Goal: Contribute content: Add original content to the website for others to see

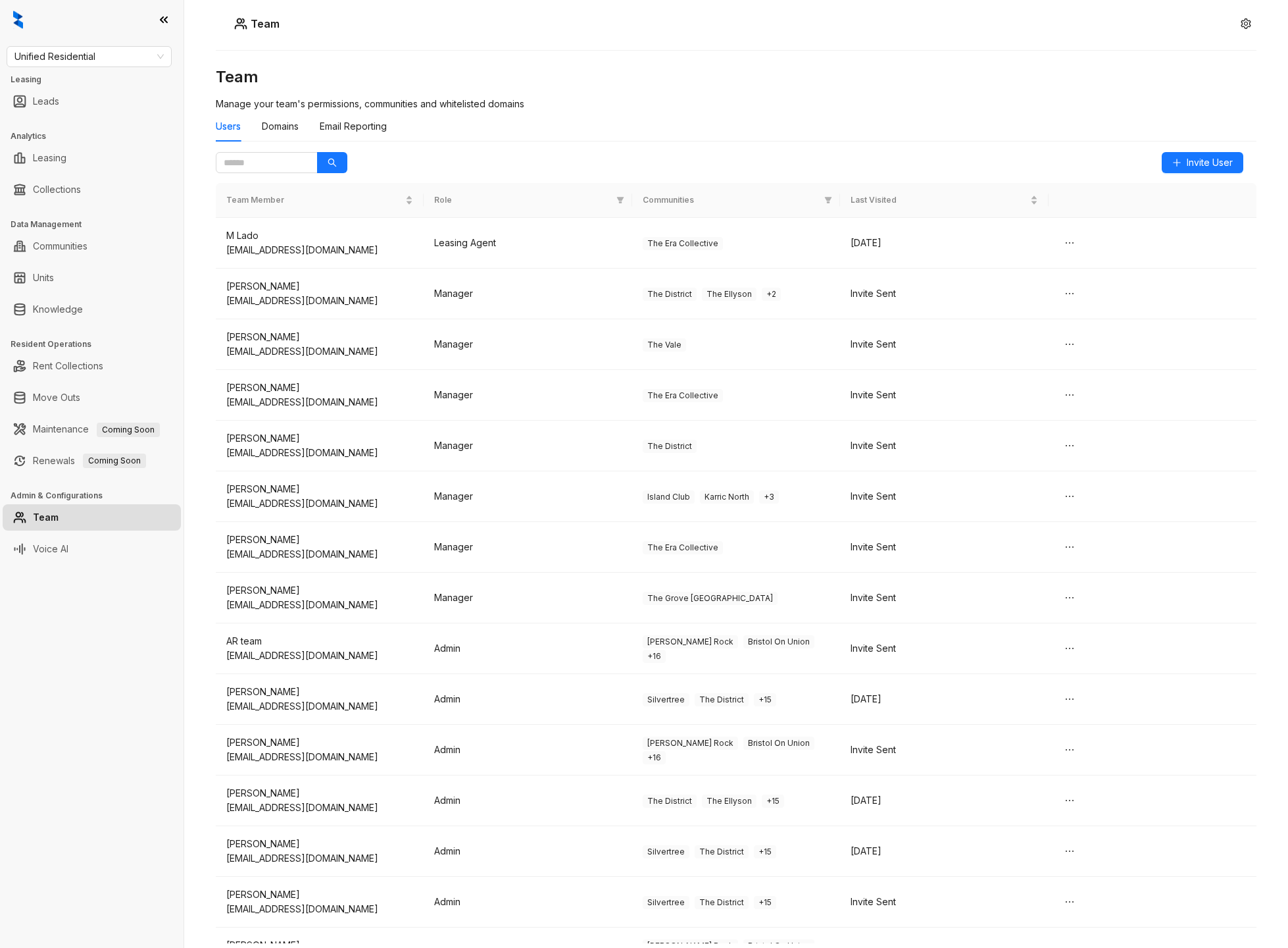
scroll to position [136, 0]
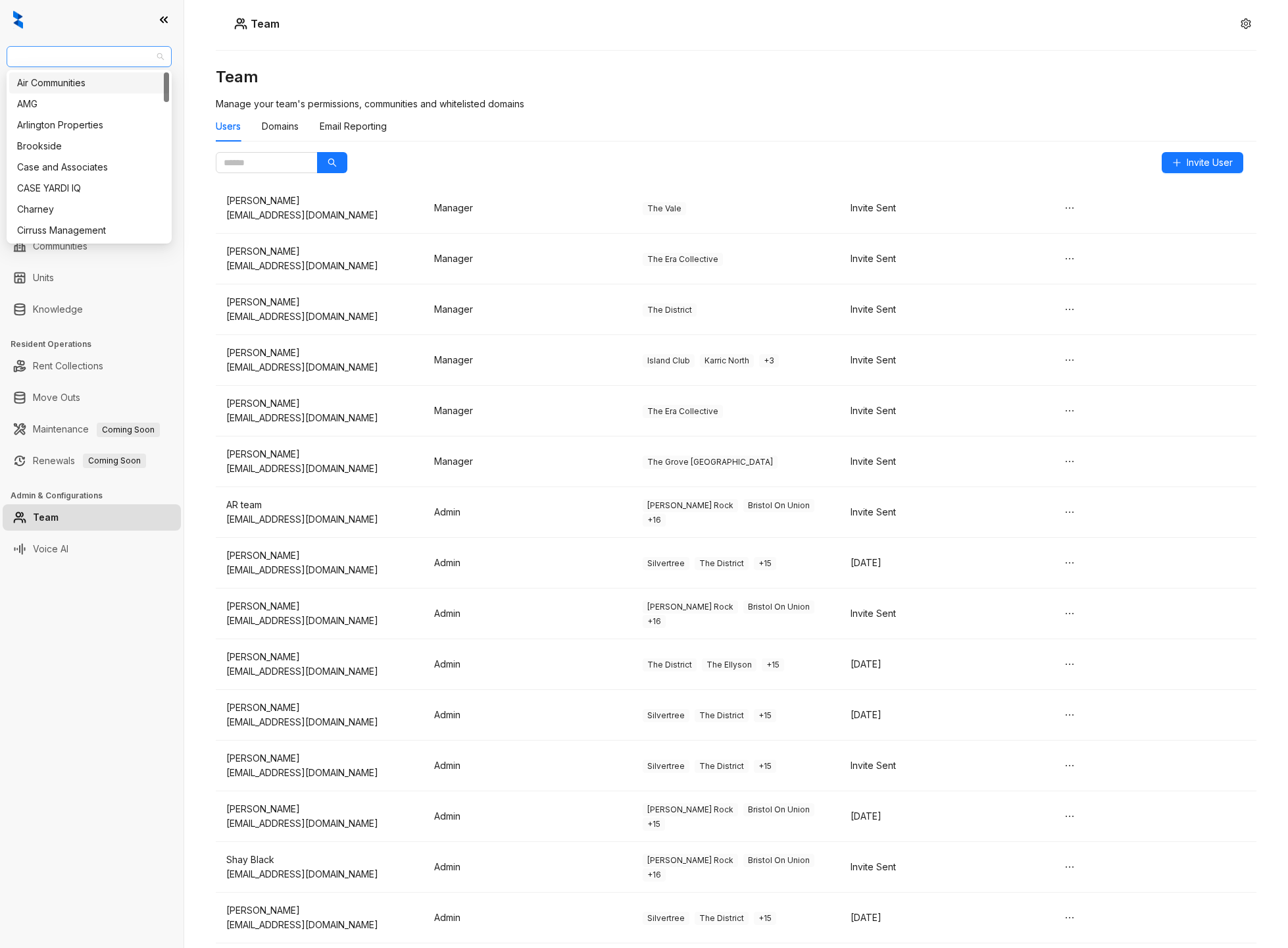
click at [106, 58] on span "Unified Residential" at bounding box center [90, 57] width 149 height 20
click at [75, 135] on div "Davis Development" at bounding box center [89, 136] width 144 height 15
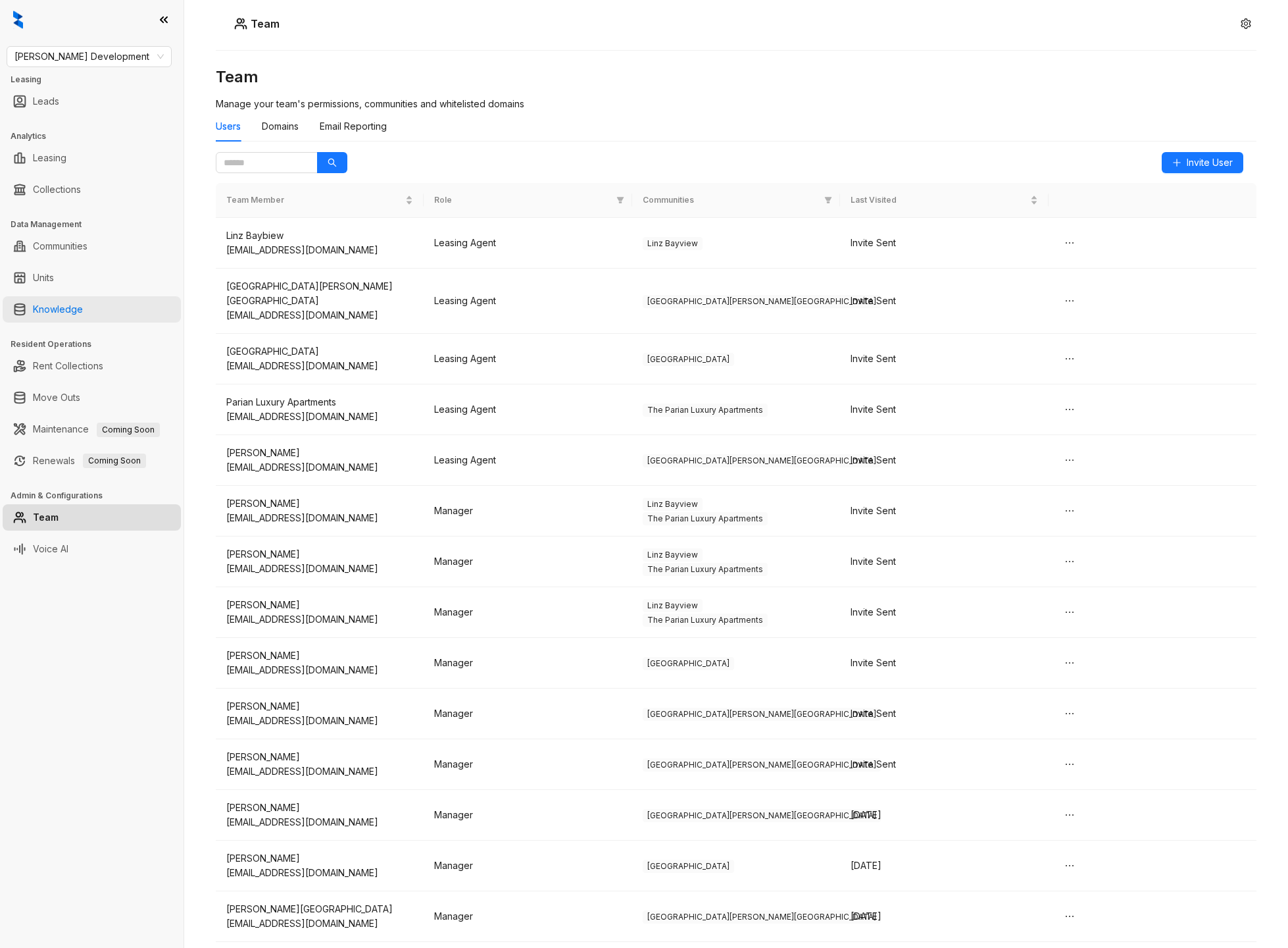
click at [67, 308] on link "Knowledge" at bounding box center [58, 309] width 50 height 26
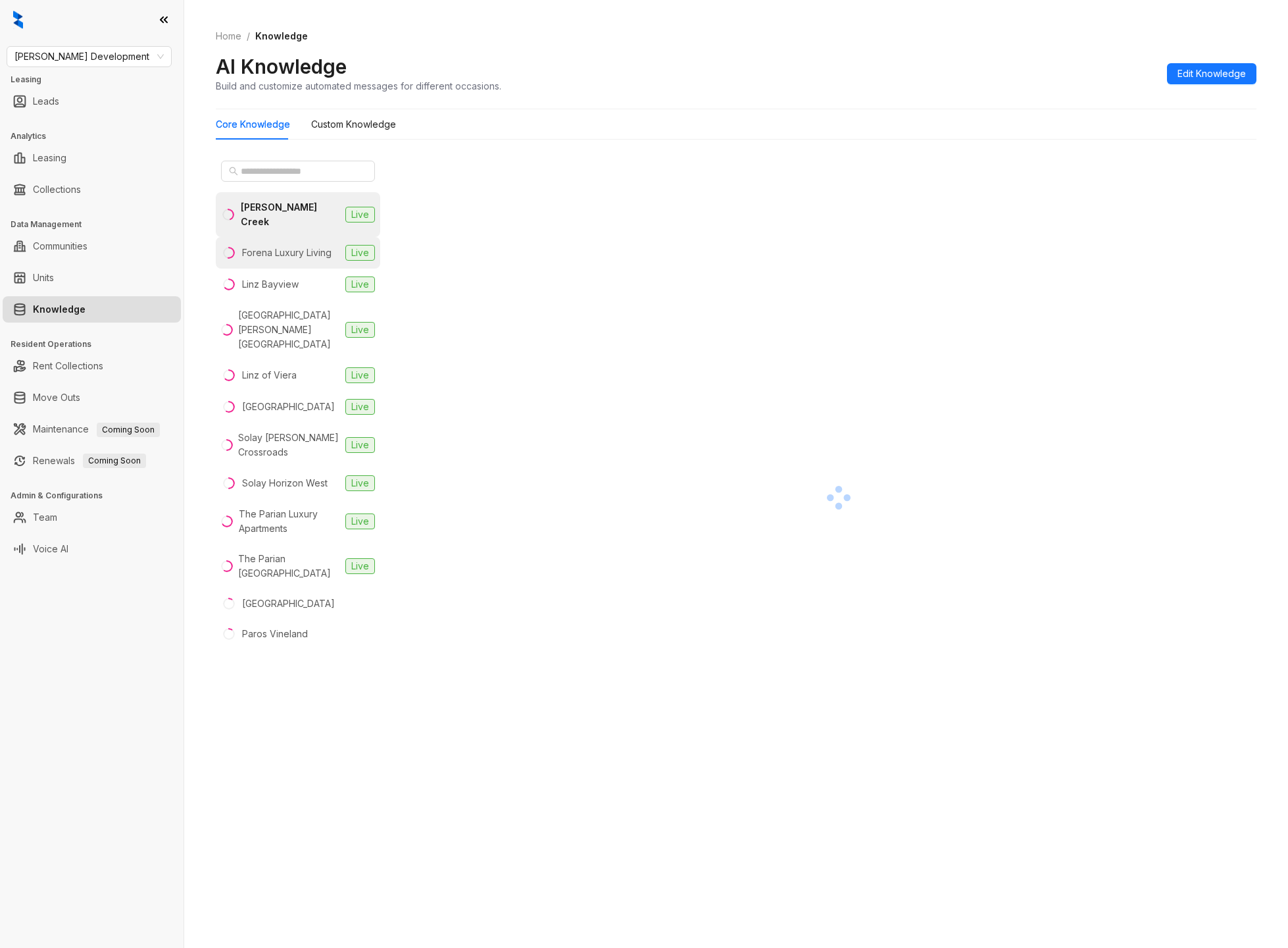
click at [299, 246] on div "Forena Luxury Living" at bounding box center [286, 253] width 90 height 15
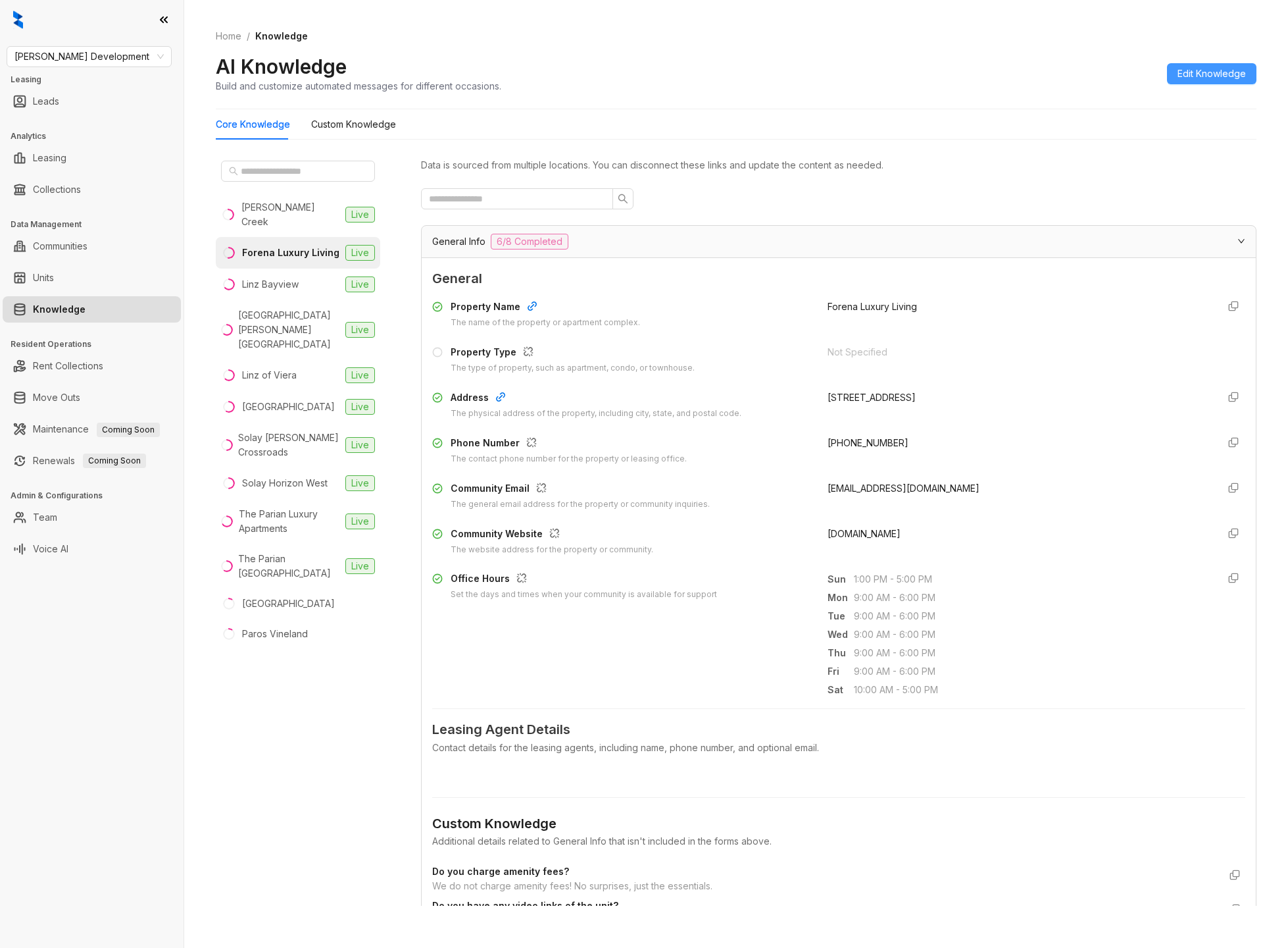
click at [1229, 79] on span "Edit Knowledge" at bounding box center [1211, 74] width 69 height 15
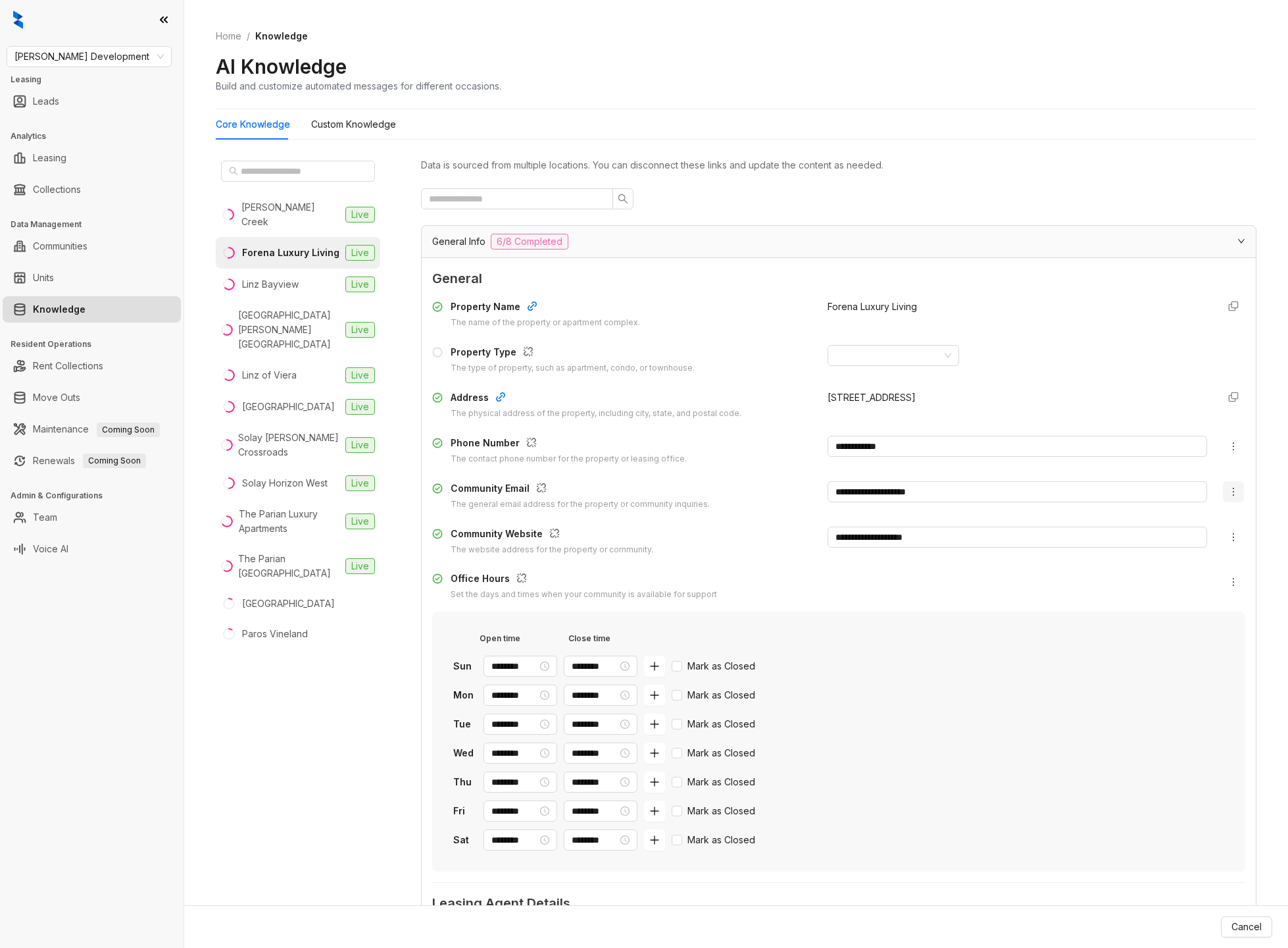
click at [1235, 487] on icon "more" at bounding box center [1233, 491] width 11 height 11
click at [1208, 536] on span "Clear Answer" at bounding box center [1188, 539] width 92 height 15
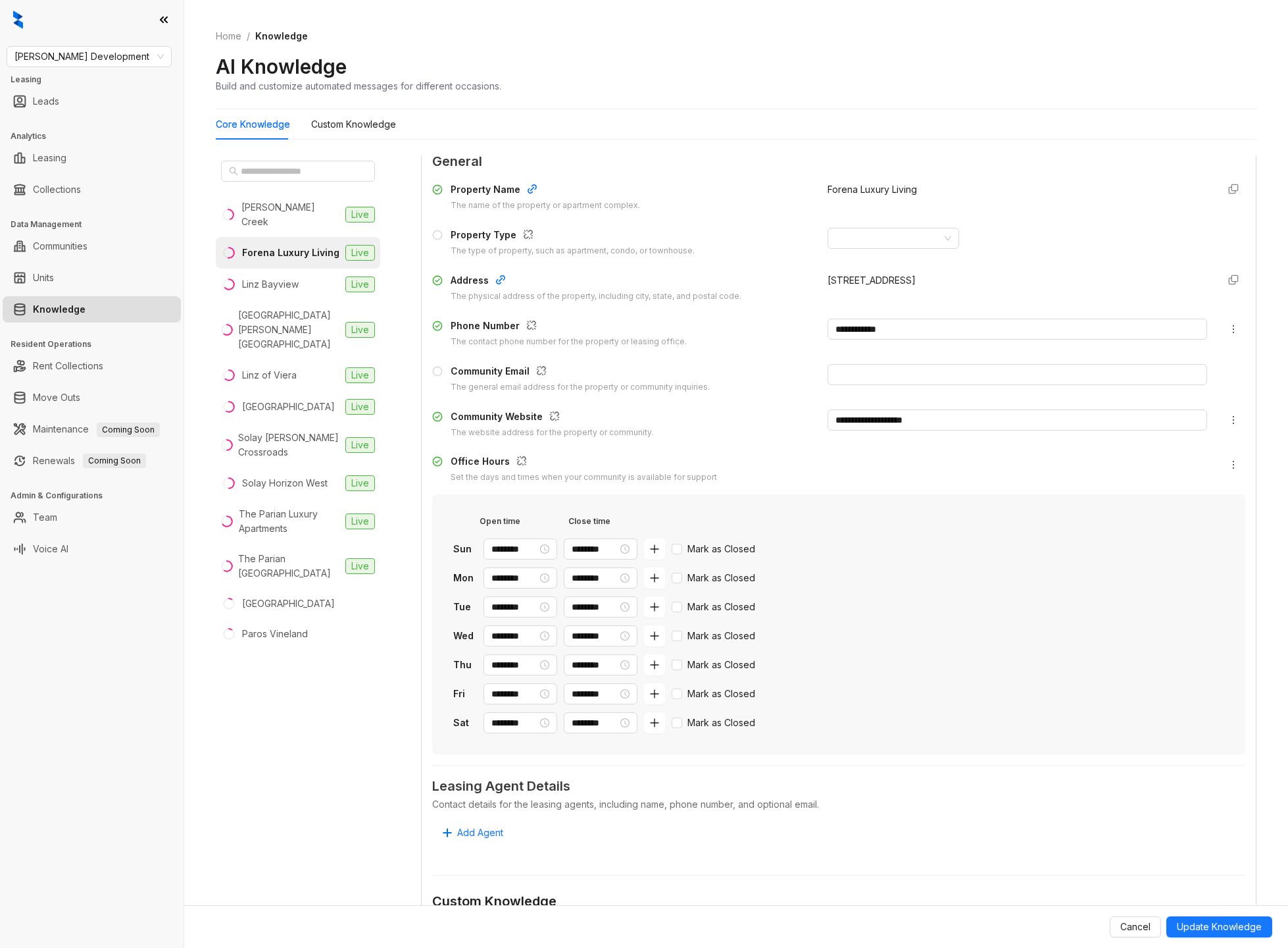
scroll to position [129, 0]
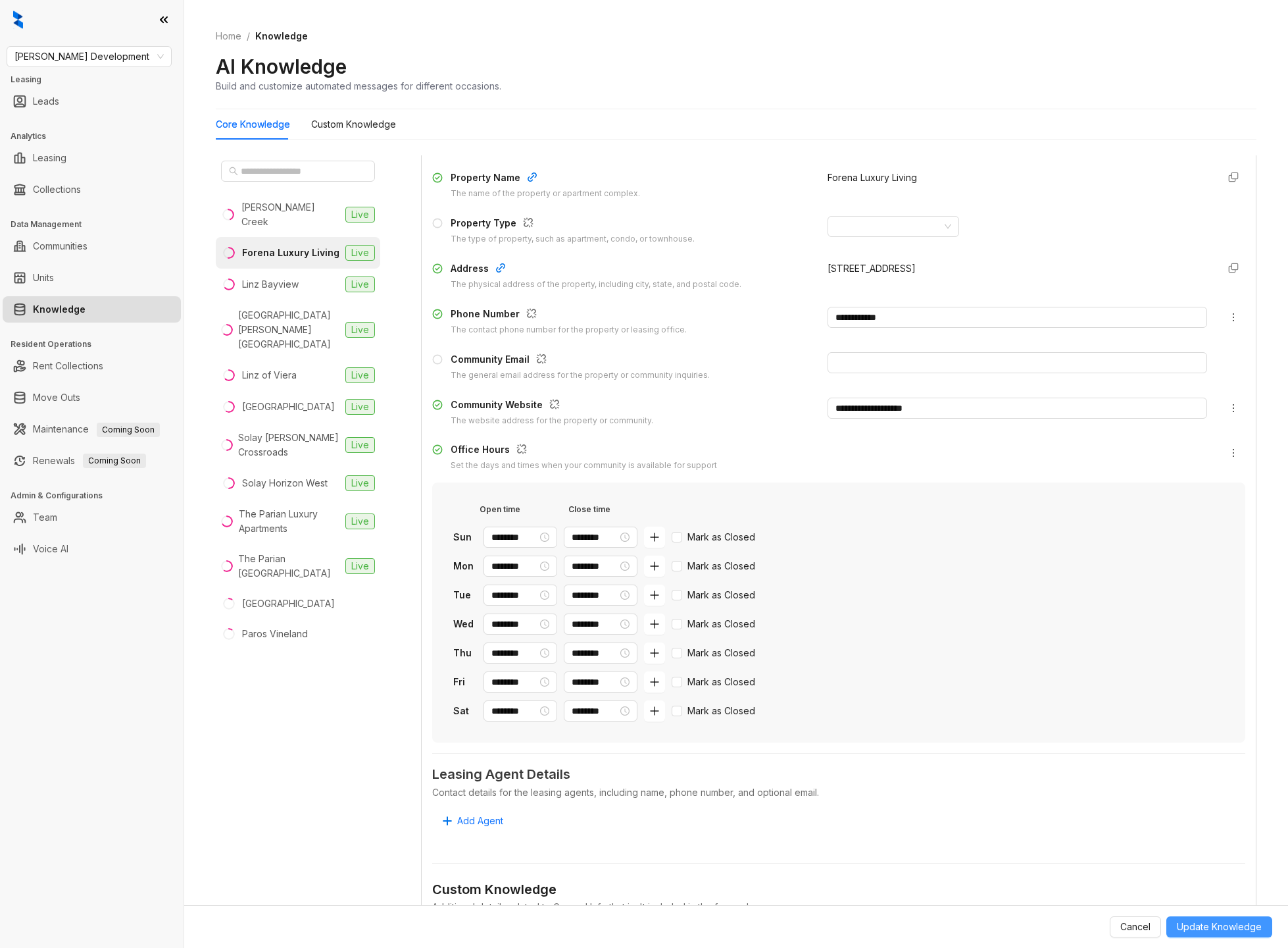
click at [1249, 934] on button "Update Knowledge" at bounding box center [1219, 926] width 106 height 21
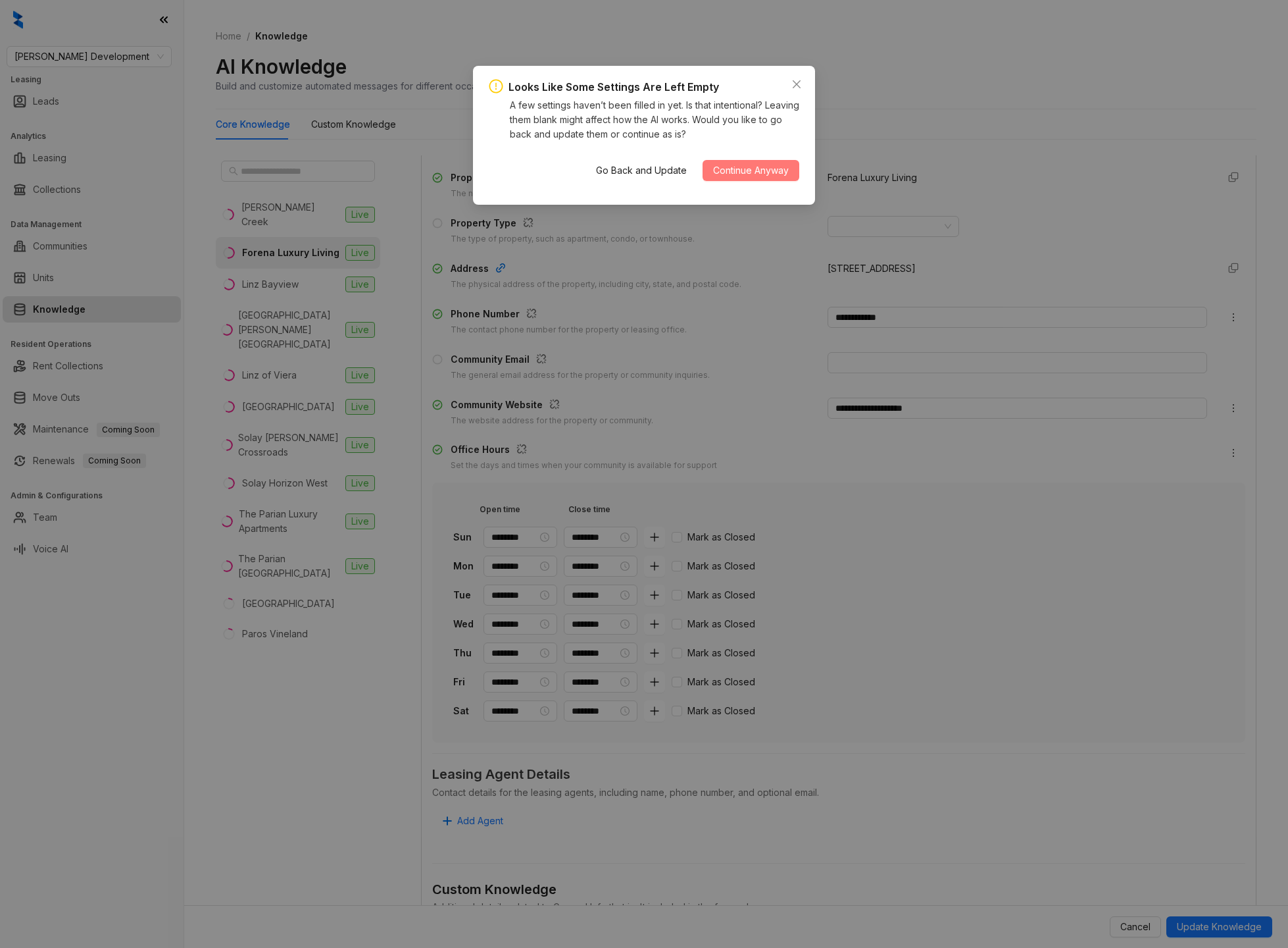
click at [754, 171] on span "Continue Anyway" at bounding box center [751, 170] width 76 height 15
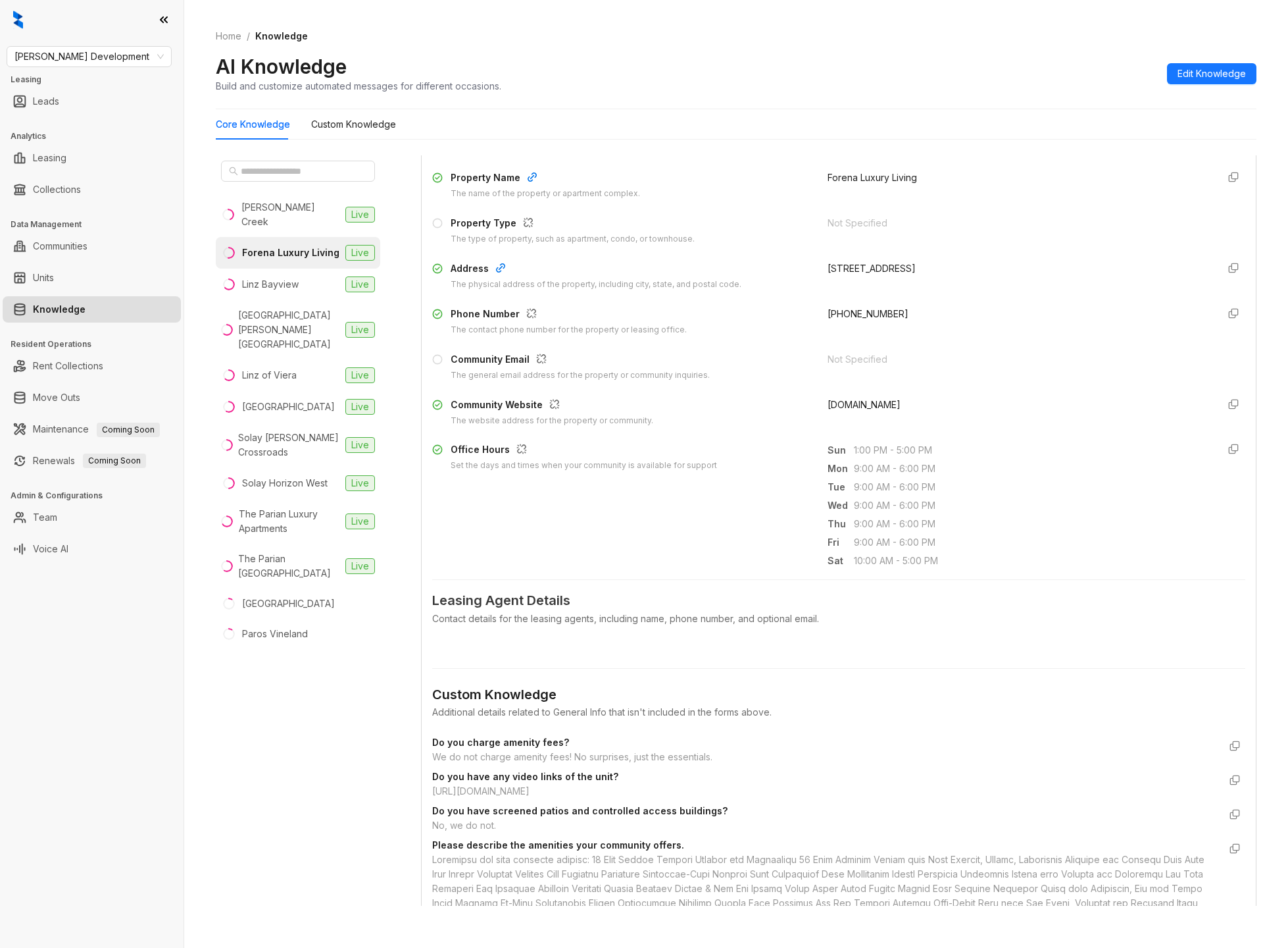
scroll to position [107, 0]
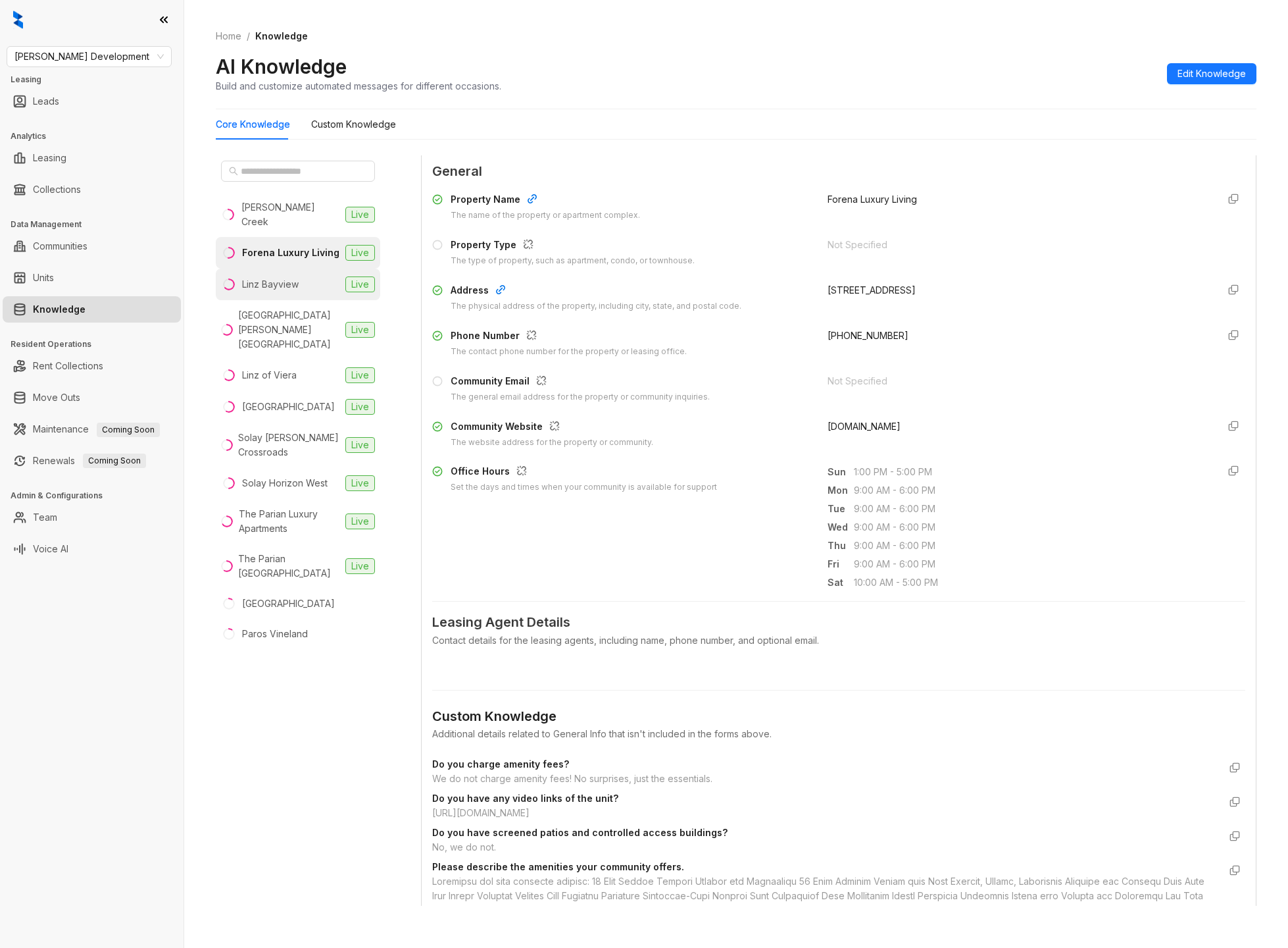
click at [292, 278] on div "Linz Bayview" at bounding box center [270, 284] width 57 height 15
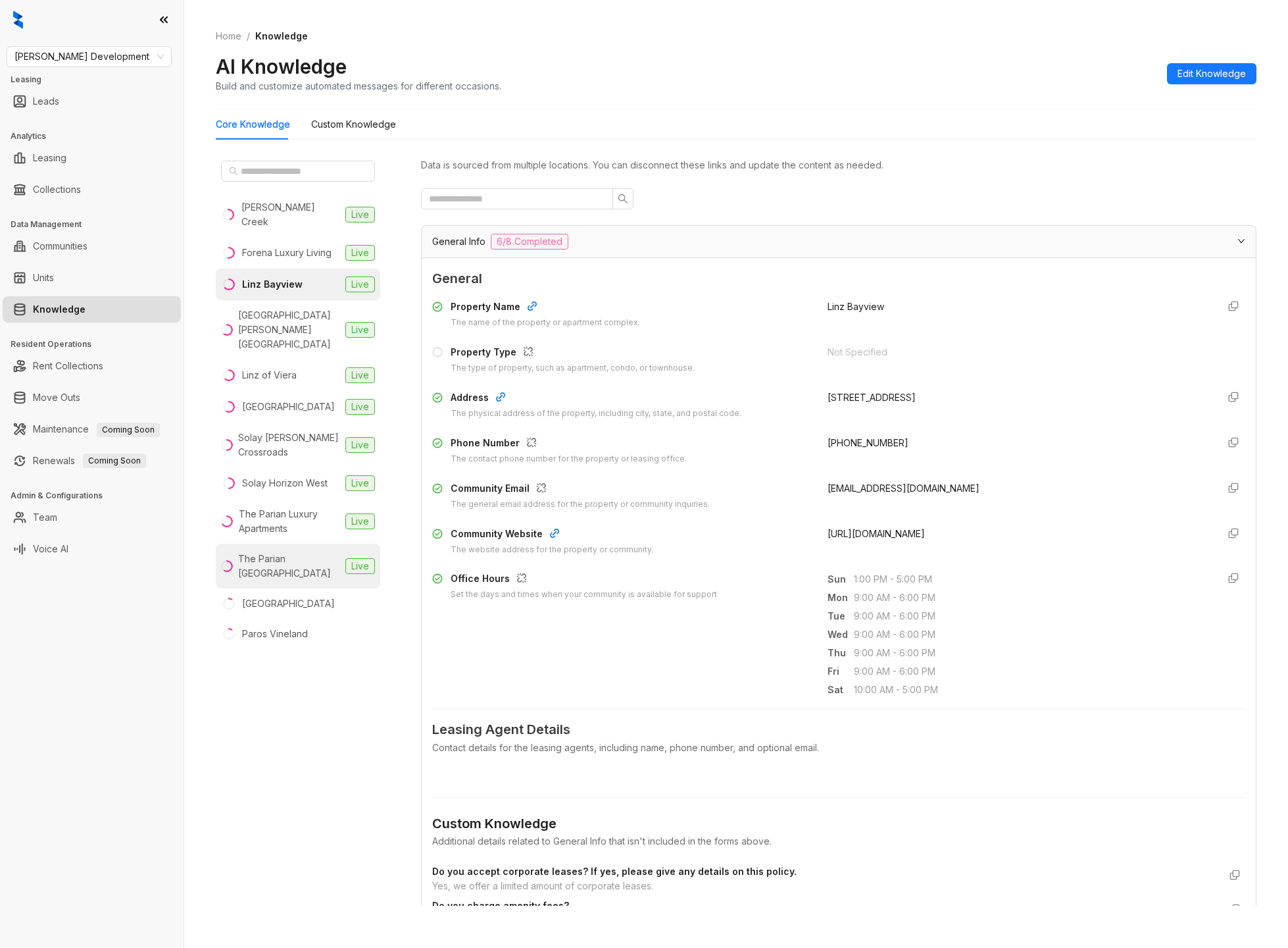
click at [294, 551] on div "The Parian Mooresville" at bounding box center [288, 565] width 102 height 29
